Goal: Contribute content: Add original content to the website for others to see

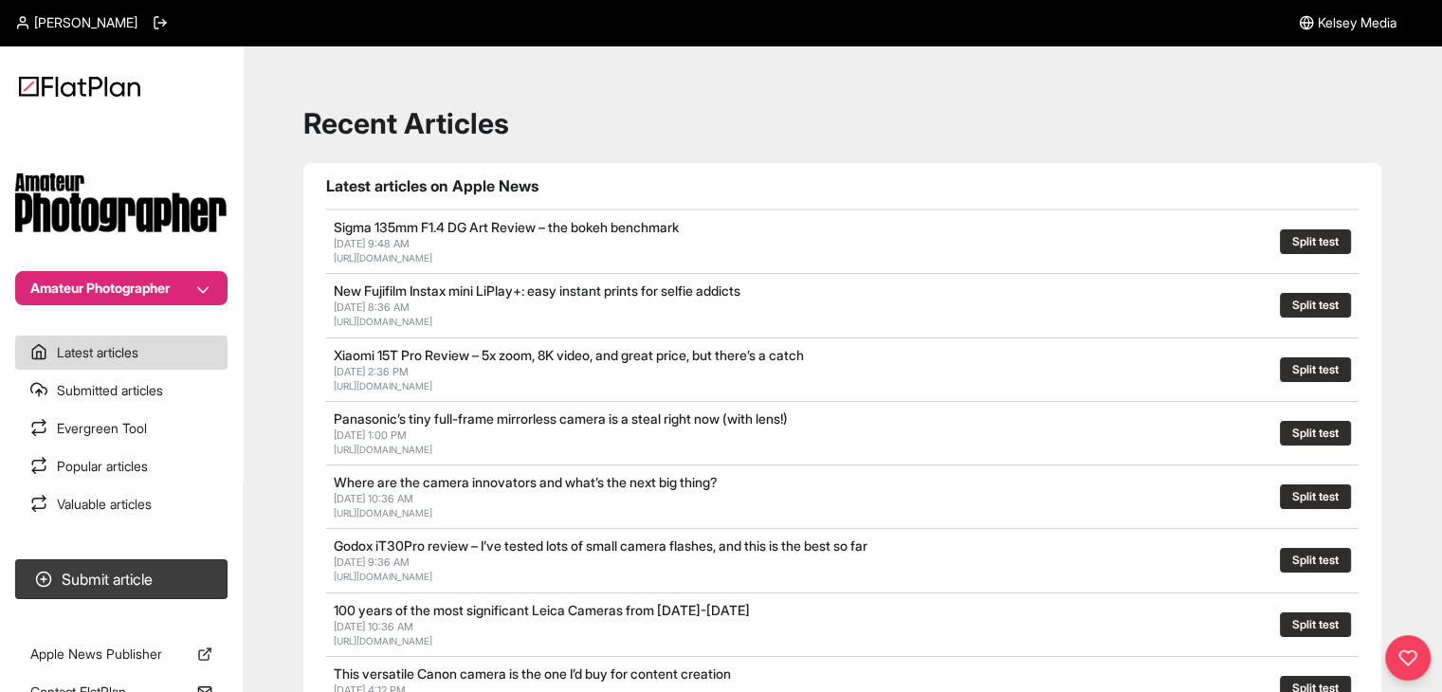
click at [174, 287] on button "Amateur Photographer" at bounding box center [121, 288] width 212 height 34
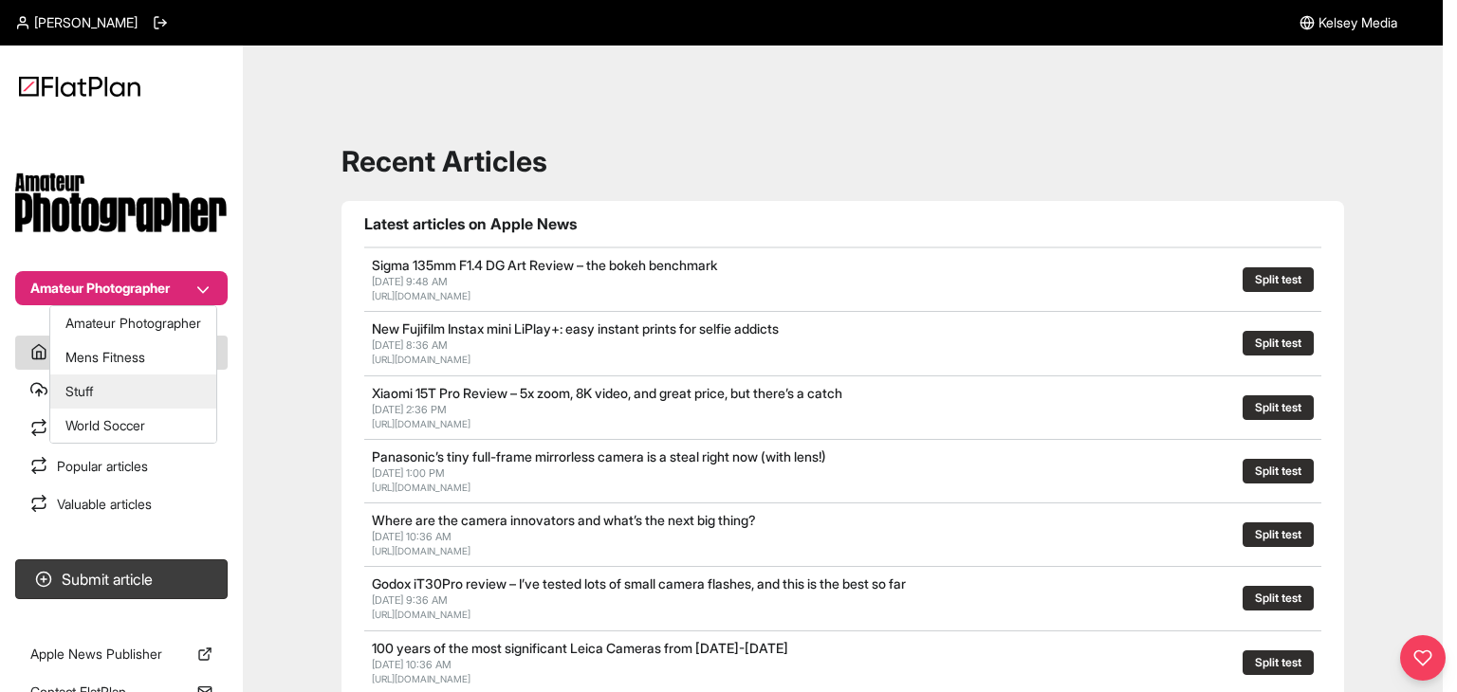
click at [185, 395] on button "Stuff" at bounding box center [133, 392] width 166 height 34
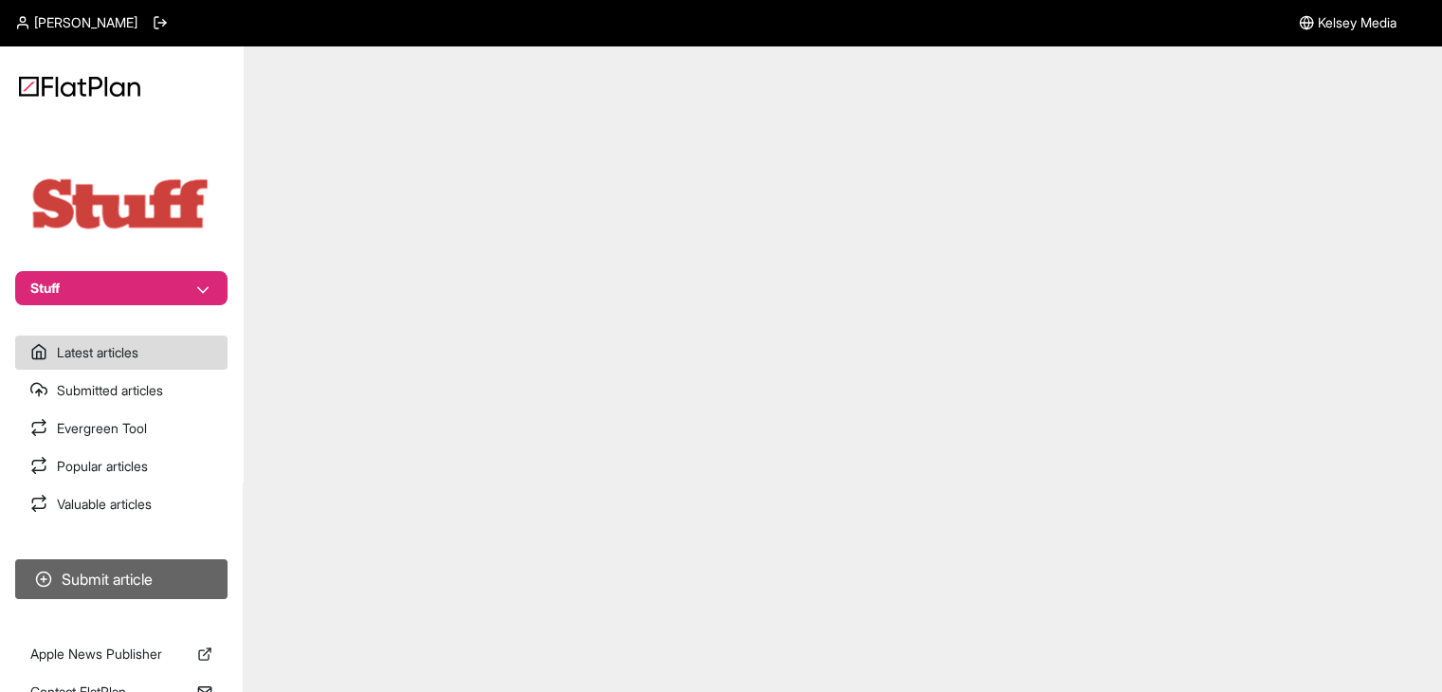
click at [159, 568] on button "Submit article" at bounding box center [121, 580] width 212 height 40
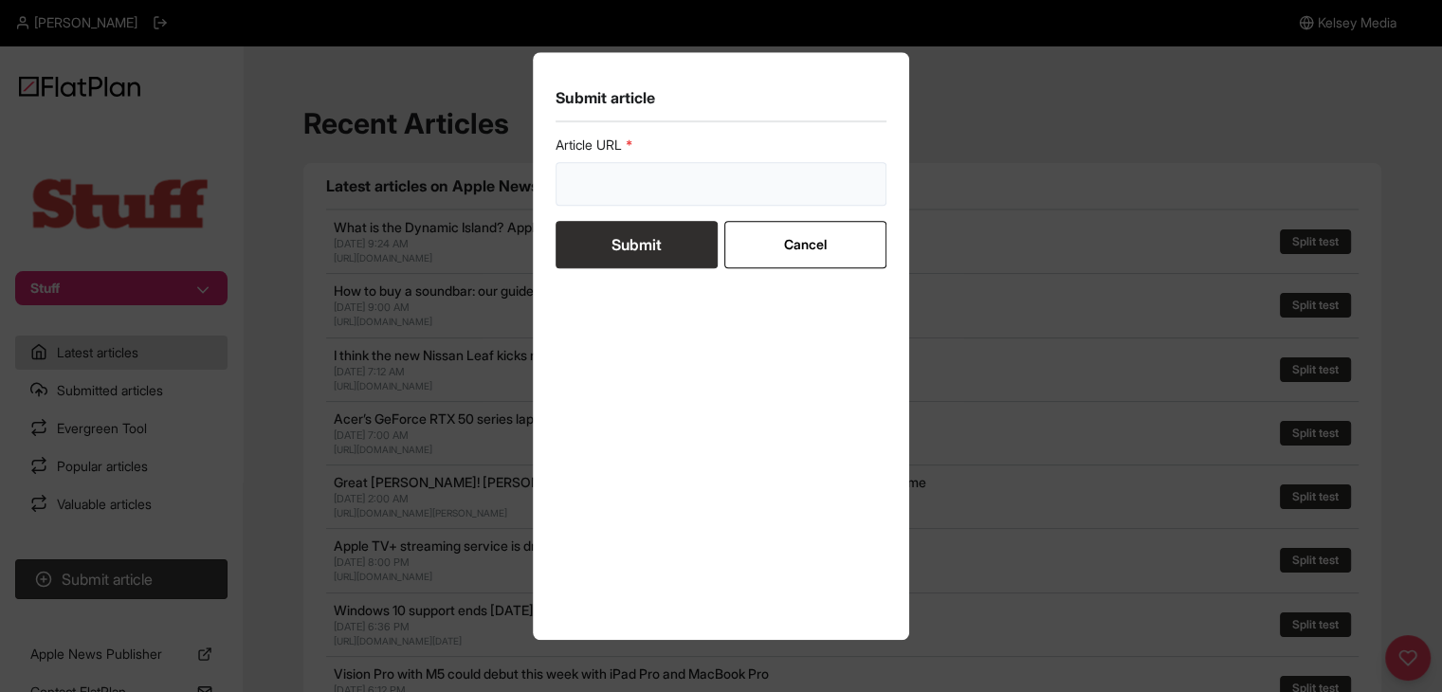
click at [626, 204] on input "url" at bounding box center [722, 184] width 332 height 44
paste input "[URL][DOMAIN_NAME]"
type input "[URL][DOMAIN_NAME]"
click at [626, 235] on button "Submit" at bounding box center [637, 244] width 162 height 47
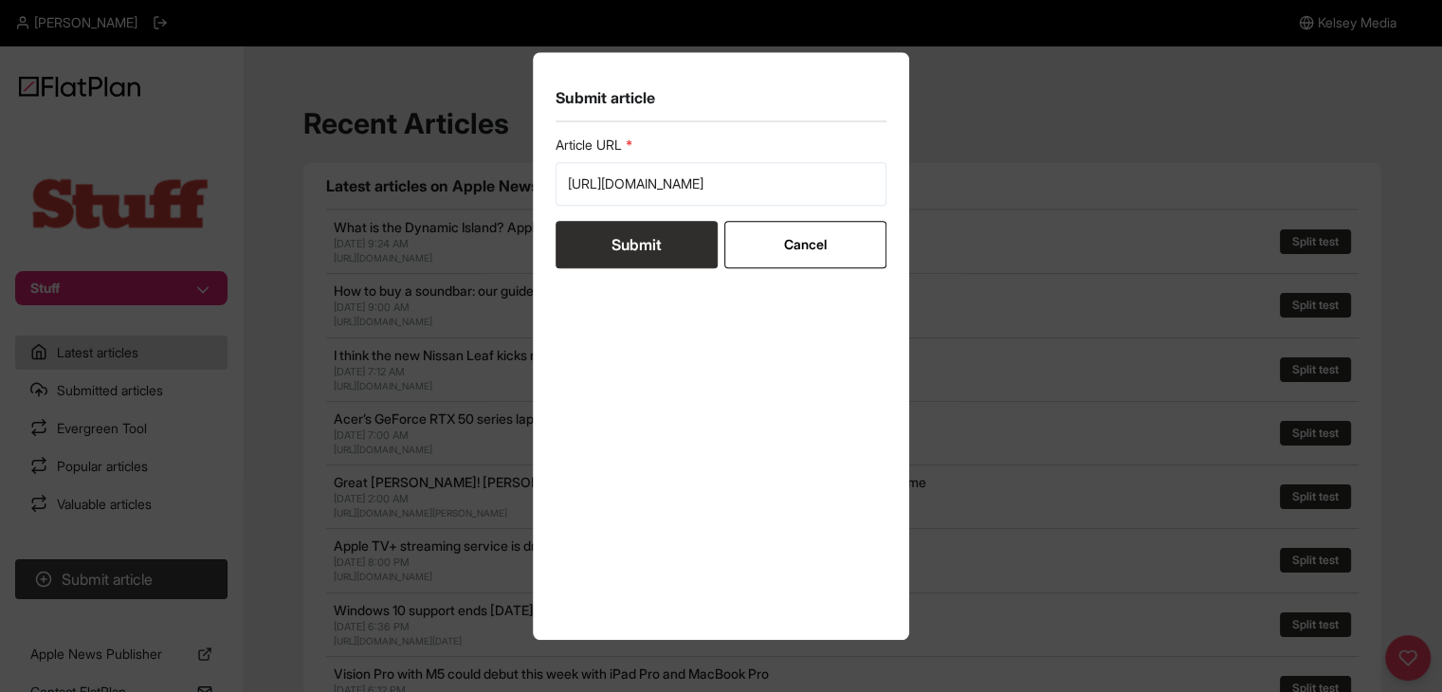
scroll to position [0, 0]
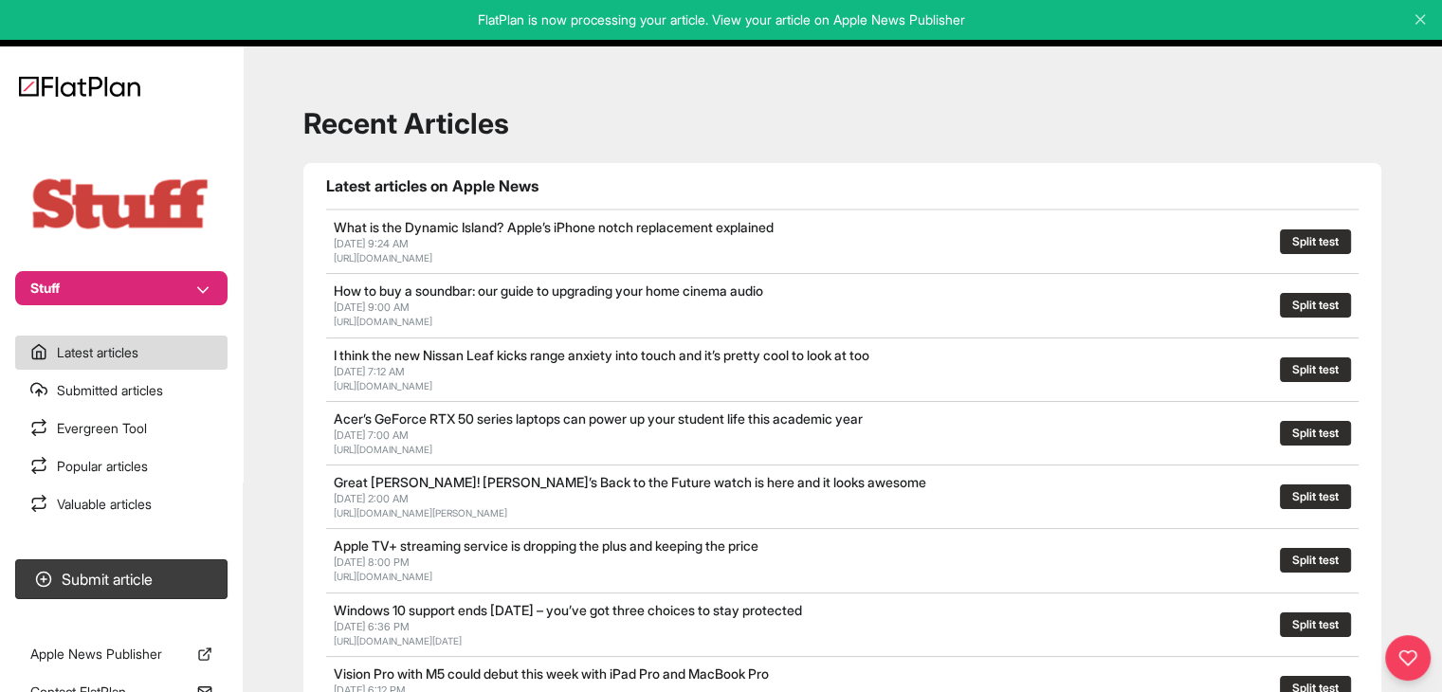
drag, startPoint x: 890, startPoint y: 78, endPoint x: 867, endPoint y: 28, distance: 55.2
